Goal: Find specific page/section: Find specific page/section

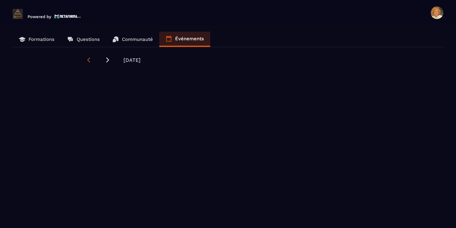
click at [89, 61] on icon at bounding box center [88, 59] width 3 height 5
click at [109, 60] on icon at bounding box center [108, 60] width 6 height 6
click at [109, 60] on icon at bounding box center [107, 59] width 3 height 5
click at [88, 61] on icon at bounding box center [89, 60] width 6 height 6
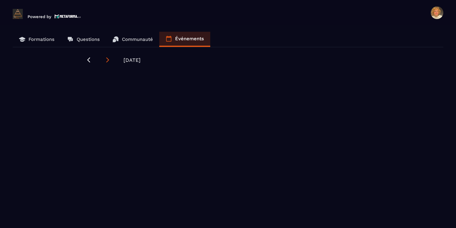
click at [107, 60] on icon at bounding box center [108, 60] width 6 height 6
click at [89, 59] on icon at bounding box center [89, 60] width 6 height 6
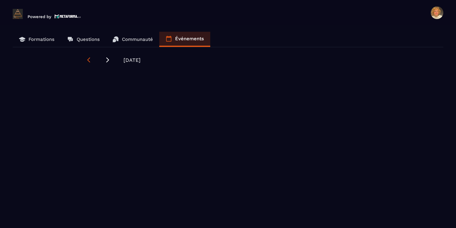
click at [88, 60] on icon at bounding box center [89, 60] width 6 height 6
click at [110, 61] on icon at bounding box center [108, 60] width 6 height 6
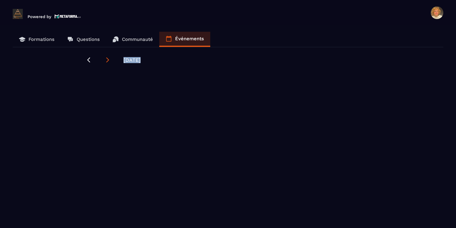
click at [110, 61] on icon at bounding box center [108, 60] width 6 height 6
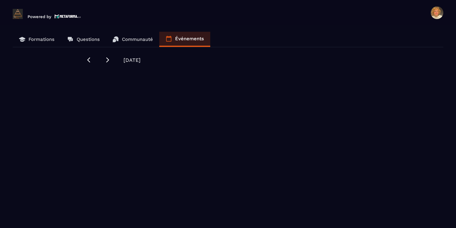
click at [187, 37] on p "Événements" at bounding box center [189, 39] width 29 height 6
click at [187, 39] on p "Événements" at bounding box center [189, 39] width 29 height 6
